Goal: Transaction & Acquisition: Purchase product/service

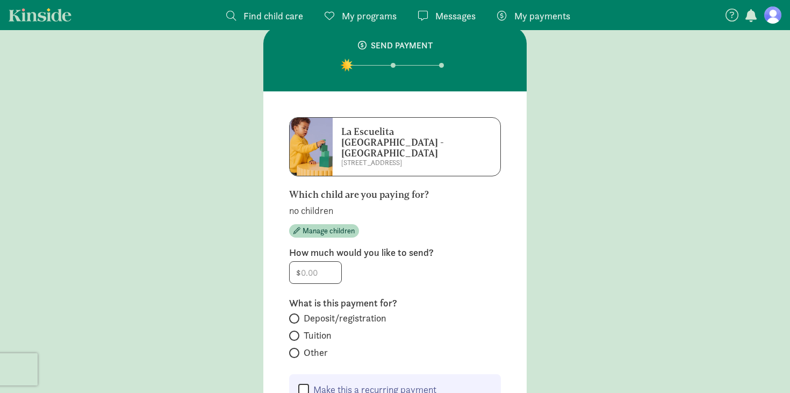
scroll to position [33, 0]
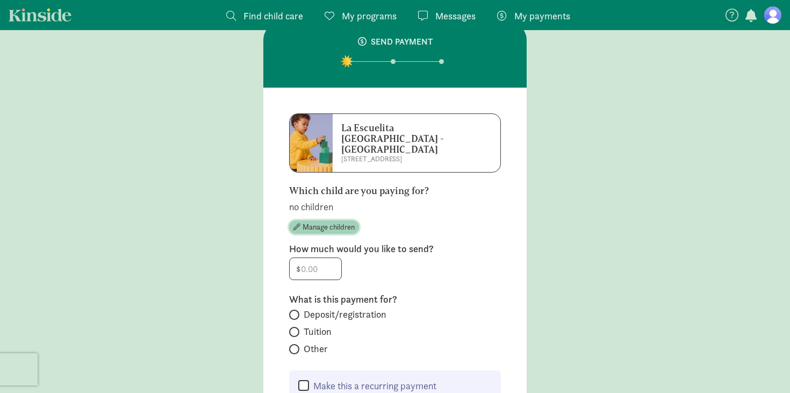
click at [320, 221] on span "Manage children" at bounding box center [329, 226] width 52 height 11
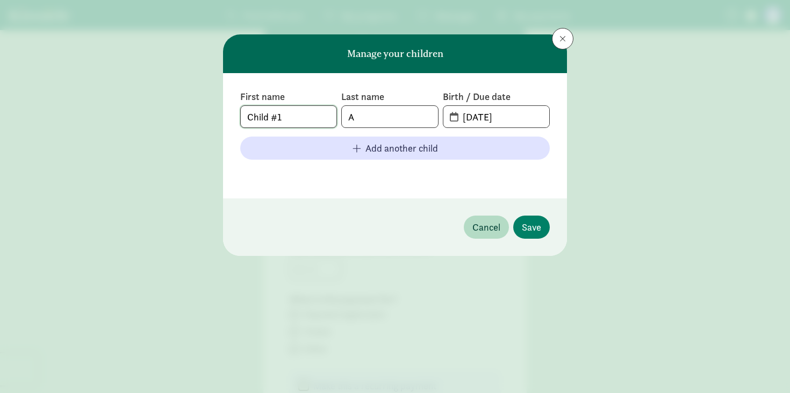
click at [311, 119] on input "Child #1" at bounding box center [289, 116] width 96 height 21
type input "Eleanor"
type input "Anderson"
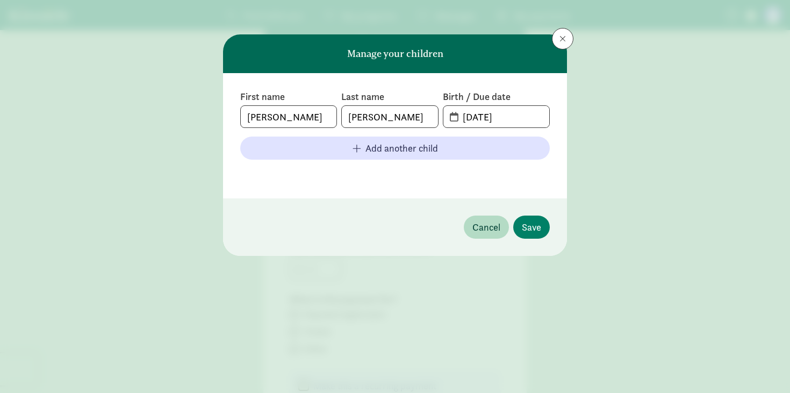
click at [453, 118] on span "09-04-2025" at bounding box center [496, 116] width 106 height 21
click at [477, 118] on input "09-04-2025" at bounding box center [502, 116] width 93 height 21
drag, startPoint x: 522, startPoint y: 116, endPoint x: 389, endPoint y: 118, distance: 133.8
click at [389, 118] on div "First name Eleanor Last name Anderson Birth / Due date 09-04-2025" at bounding box center [395, 109] width 310 height 38
type input "07-30-2024"
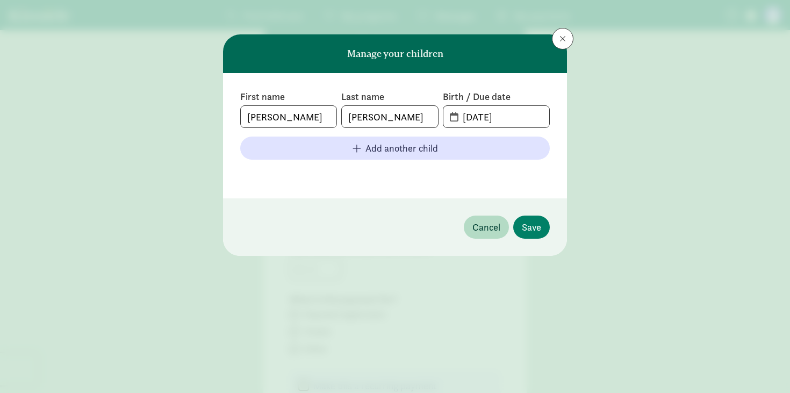
click at [435, 186] on div "First name Eleanor Last name Anderson Birth / Due date 07-30-2024 Add another c…" at bounding box center [395, 135] width 344 height 125
click at [539, 229] on span "Save" at bounding box center [531, 227] width 19 height 15
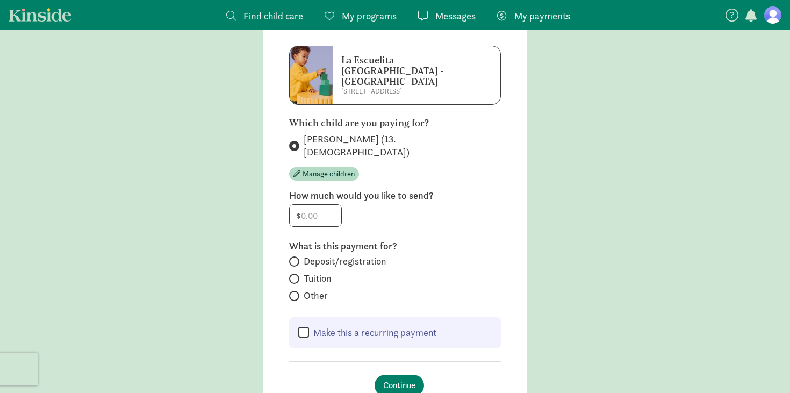
scroll to position [101, 0]
click at [318, 205] on input "number" at bounding box center [316, 215] width 52 height 21
type input "200"
click at [313, 272] on span "Tuition" at bounding box center [318, 278] width 28 height 13
click at [296, 275] on input "Tuition" at bounding box center [292, 278] width 7 height 7
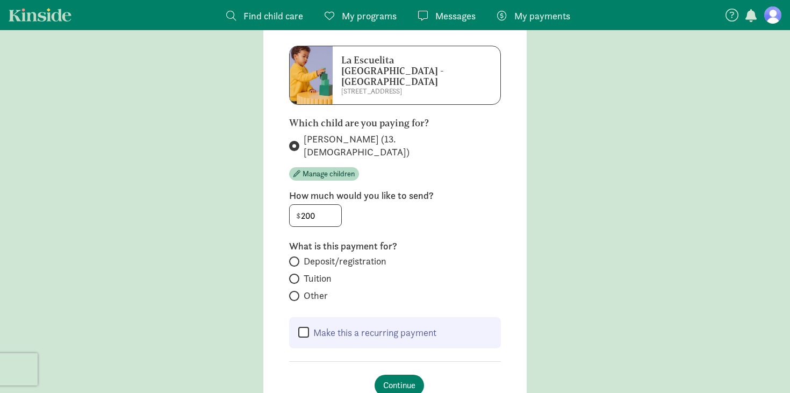
radio input "true"
click at [318, 255] on span "Deposit/registration" at bounding box center [345, 261] width 83 height 13
click at [296, 258] on input "Deposit/registration" at bounding box center [292, 261] width 7 height 7
radio input "true"
click at [407, 379] on span "Continue" at bounding box center [399, 385] width 32 height 13
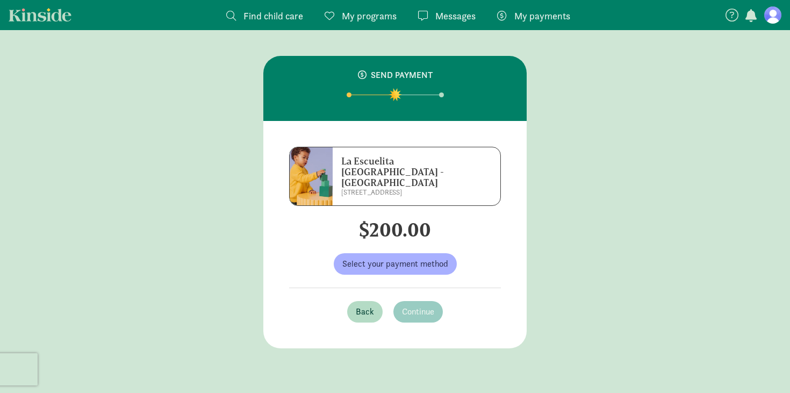
scroll to position [64, 0]
click at [406, 253] on button "Select your payment method" at bounding box center [395, 263] width 123 height 21
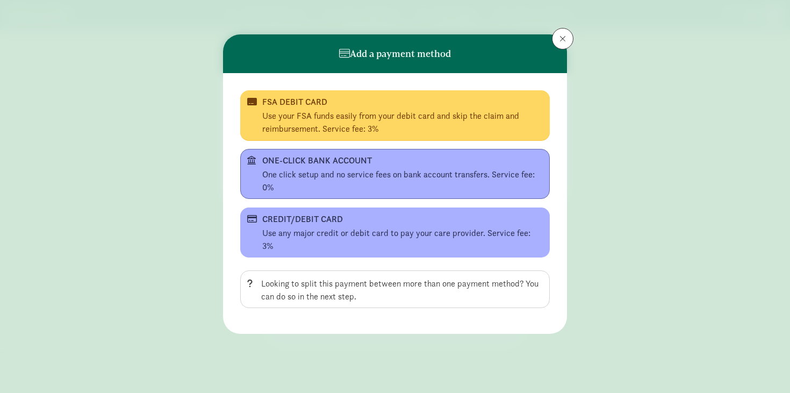
click at [346, 169] on div "One click setup and no service fees on bank account transfers. Service fee: 0%" at bounding box center [402, 181] width 281 height 26
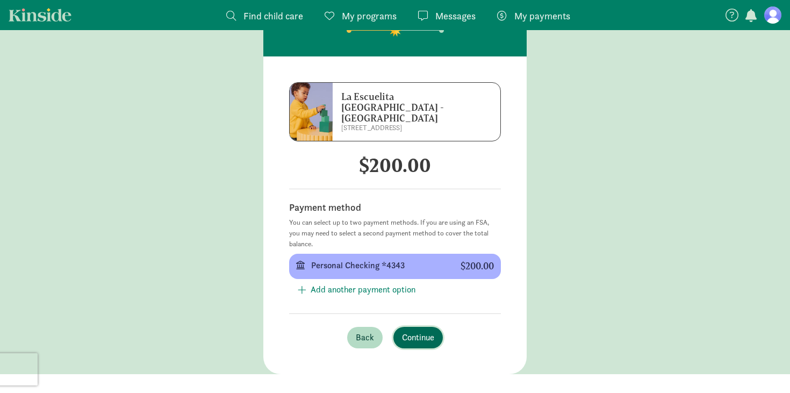
click at [420, 331] on span "Continue" at bounding box center [418, 337] width 32 height 13
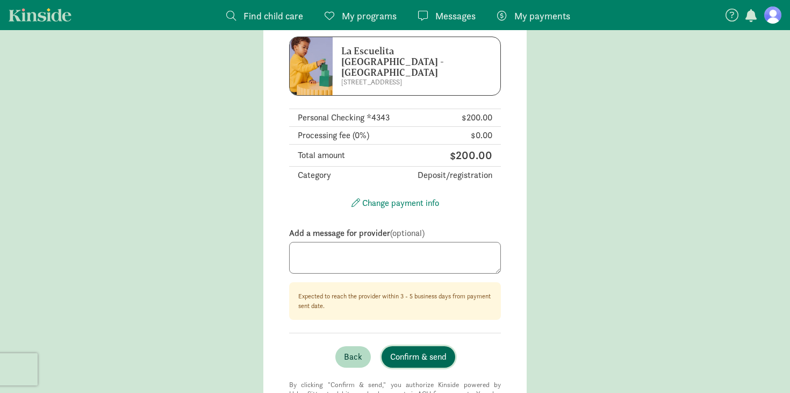
scroll to position [177, 0]
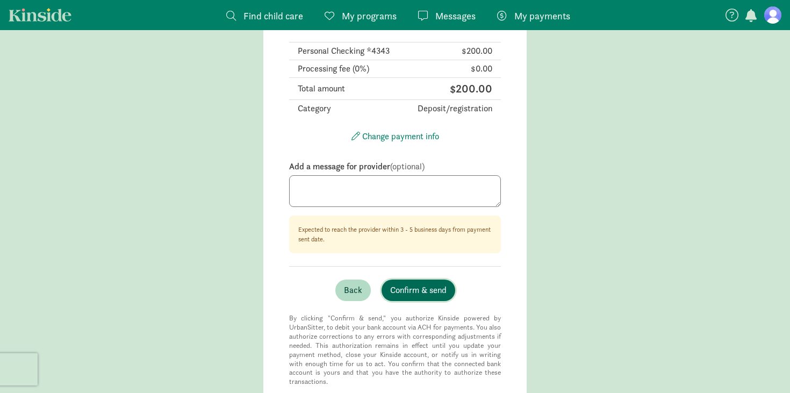
click at [422, 284] on span "Confirm & send" at bounding box center [418, 290] width 56 height 13
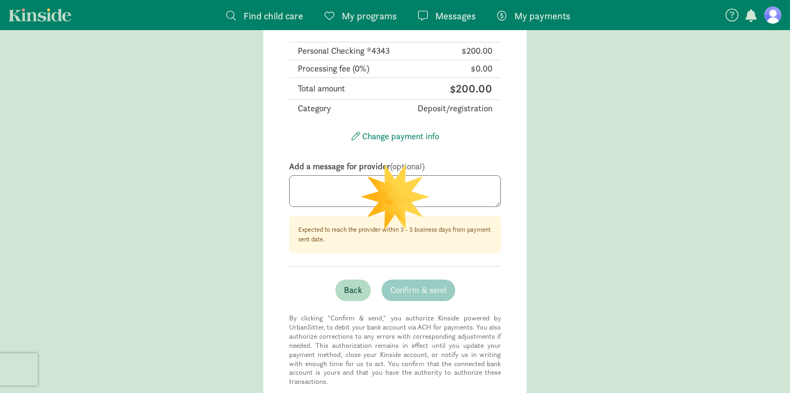
scroll to position [83, 0]
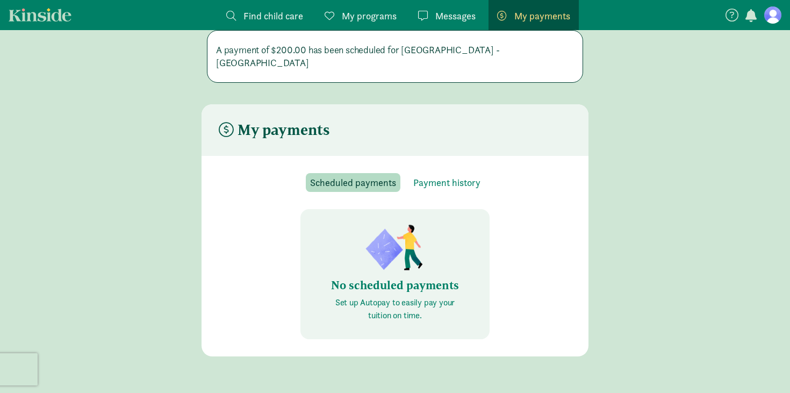
click at [368, 18] on span "My programs" at bounding box center [369, 16] width 55 height 15
